Goal: Find specific page/section: Find specific page/section

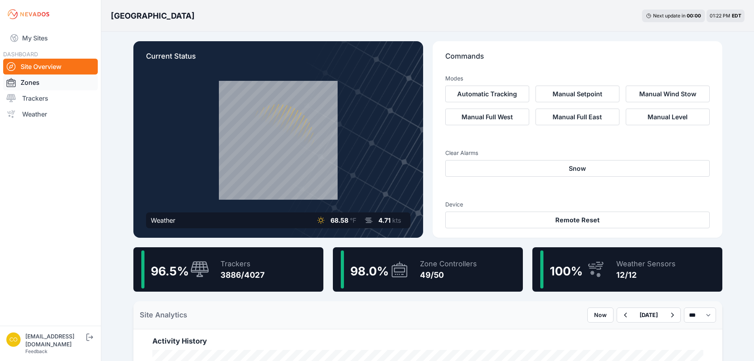
click at [30, 83] on link "Zones" at bounding box center [50, 82] width 95 height 16
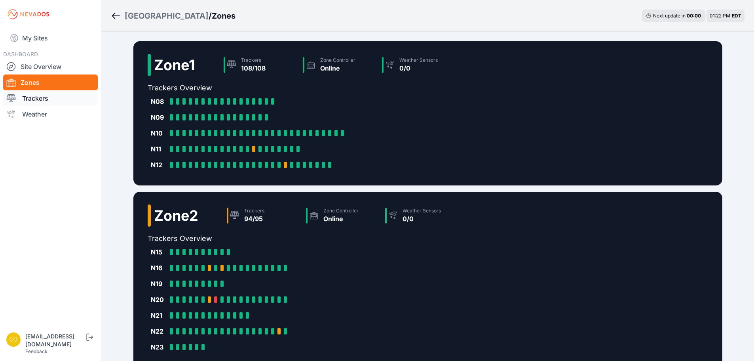
click at [30, 95] on link "Trackers" at bounding box center [50, 98] width 95 height 16
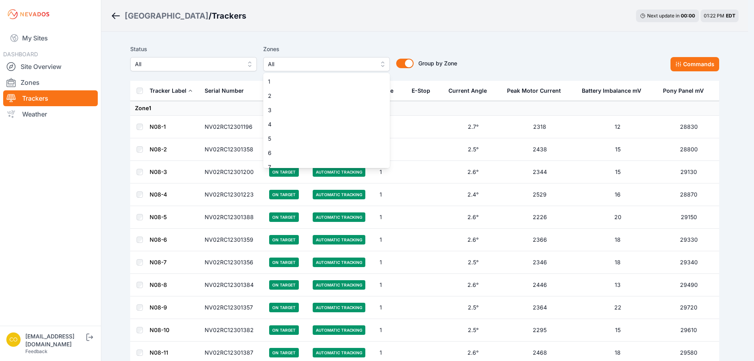
click at [321, 64] on span "All" at bounding box center [321, 63] width 106 height 9
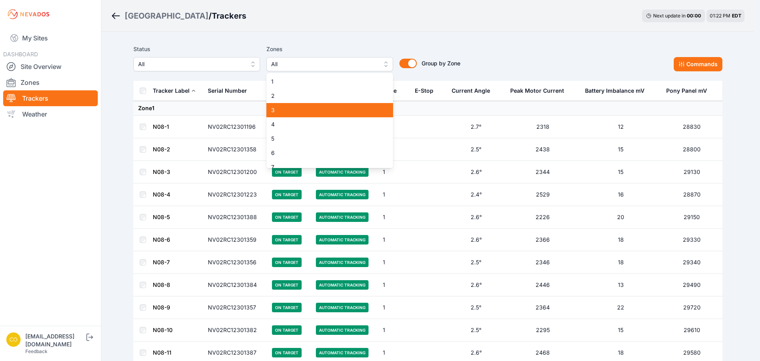
click at [287, 108] on span "3" at bounding box center [325, 110] width 108 height 8
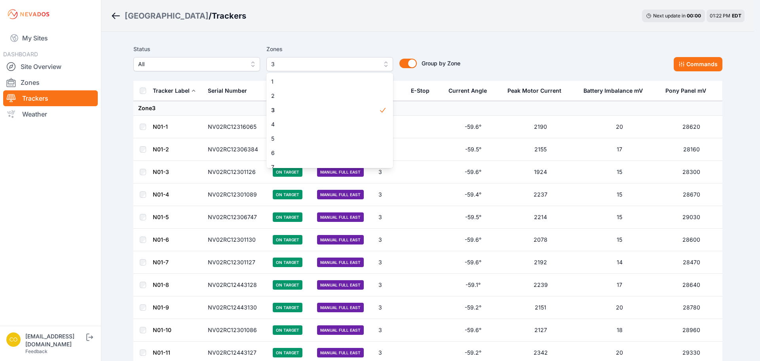
click at [547, 55] on div "Status All Zones 3 1 2 3 4 5 6 7 8 9 10 11 12 13 14 15 16 17 18 19 20 21 22 23 …" at bounding box center [427, 57] width 589 height 27
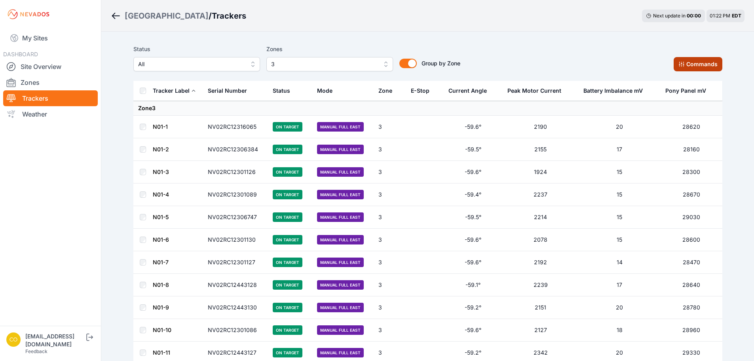
click at [701, 62] on button "Commands" at bounding box center [698, 64] width 49 height 14
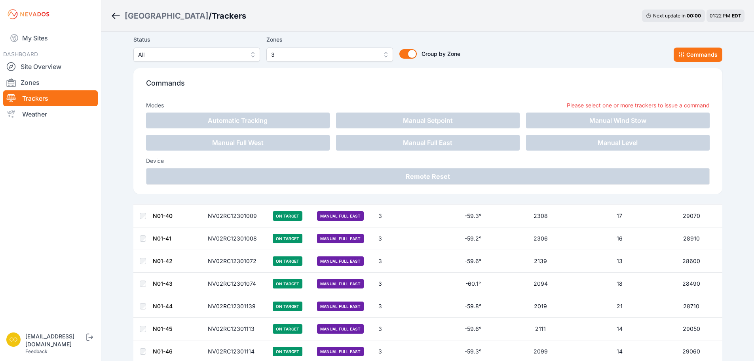
scroll to position [989, 0]
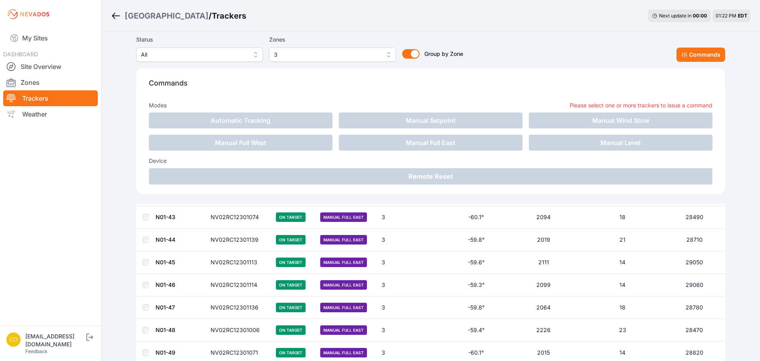
click at [385, 50] on button "3" at bounding box center [332, 54] width 127 height 14
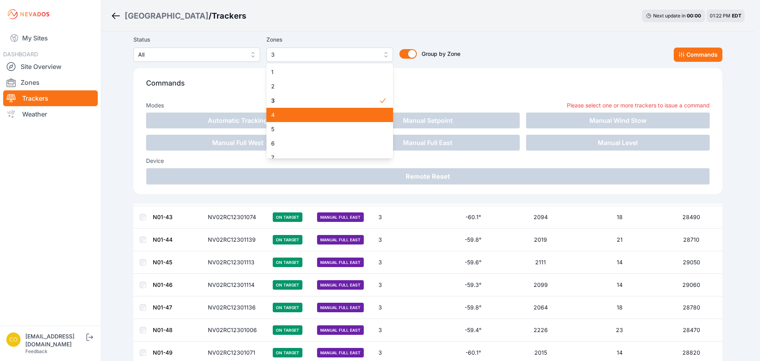
click at [282, 116] on span "4" at bounding box center [325, 115] width 108 height 8
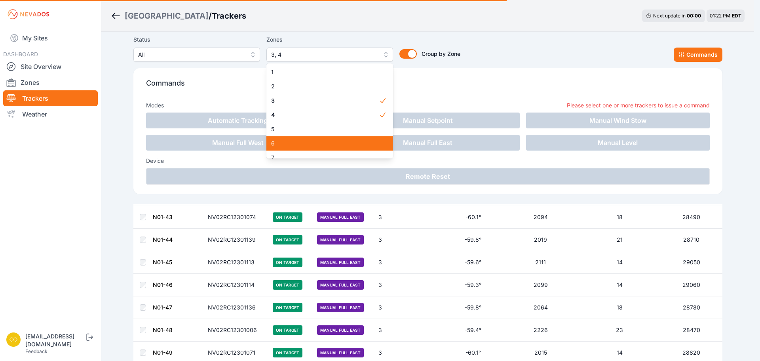
drag, startPoint x: 278, startPoint y: 139, endPoint x: 281, endPoint y: 114, distance: 24.3
click at [279, 139] on div "6" at bounding box center [329, 143] width 127 height 14
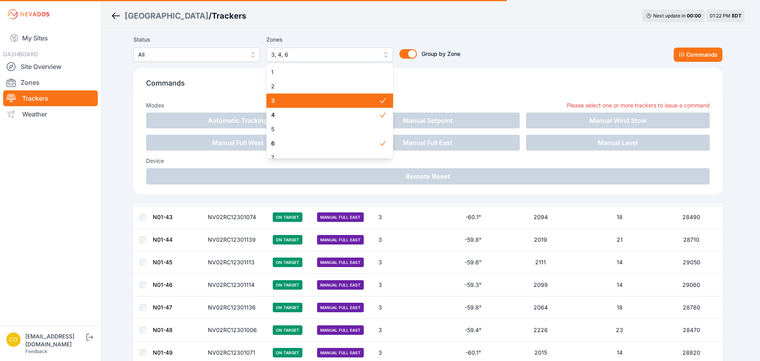
click at [284, 99] on span "3" at bounding box center [325, 101] width 108 height 8
click at [538, 44] on div "Status All Zones 4, 6 1 2 3 4 5 6 7 8 9 10 11 12 13 14 15 16 17 18 19 20 21 22 …" at bounding box center [427, 48] width 589 height 27
